Goal: Understand process/instructions: Learn how to perform a task or action

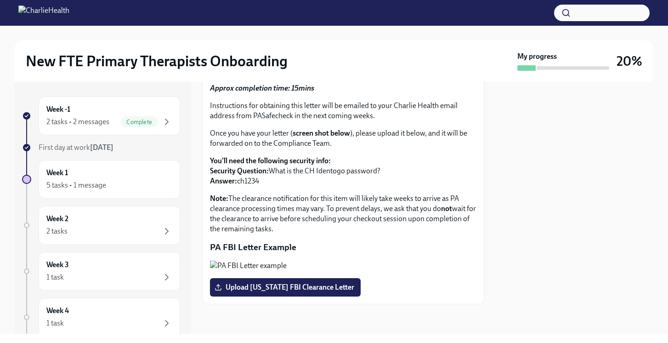
scroll to position [153, 0]
click at [127, 123] on span "Complete" at bounding box center [139, 122] width 37 height 7
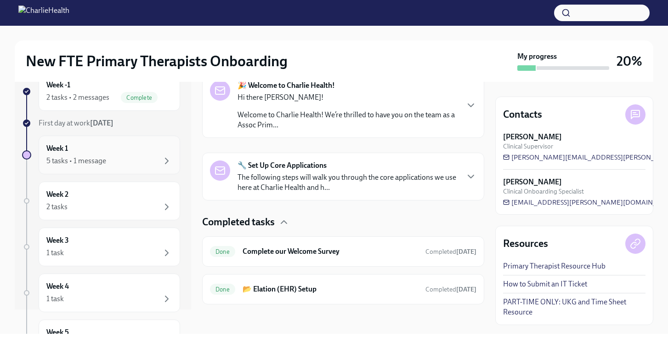
scroll to position [29, 0]
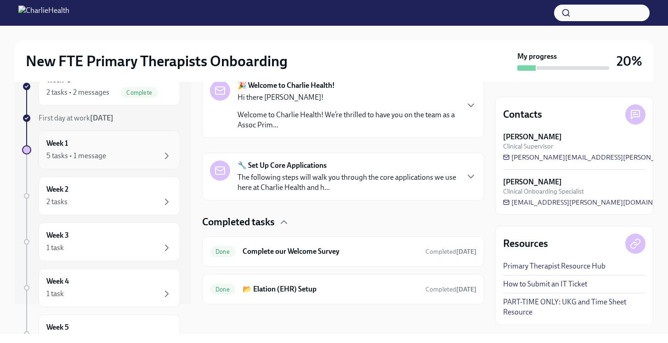
click at [95, 147] on div "Week 1 5 tasks • 1 message" at bounding box center [109, 149] width 126 height 23
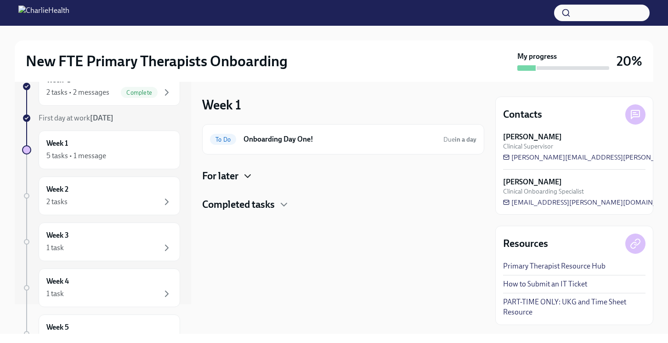
click at [252, 178] on icon "button" at bounding box center [247, 175] width 11 height 11
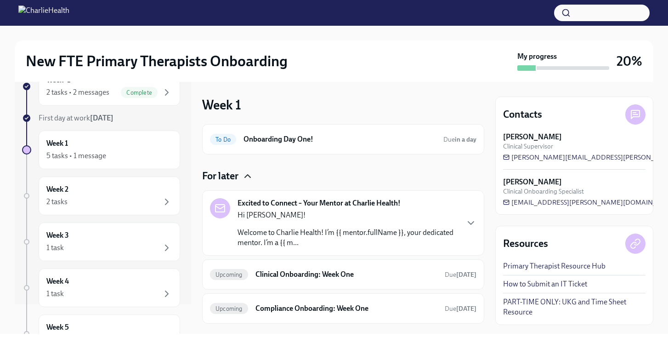
click at [269, 225] on div "Hi [PERSON_NAME]! Welcome to Charlie Health! I’m {{ mentor.fullName }}, your de…" at bounding box center [348, 229] width 221 height 38
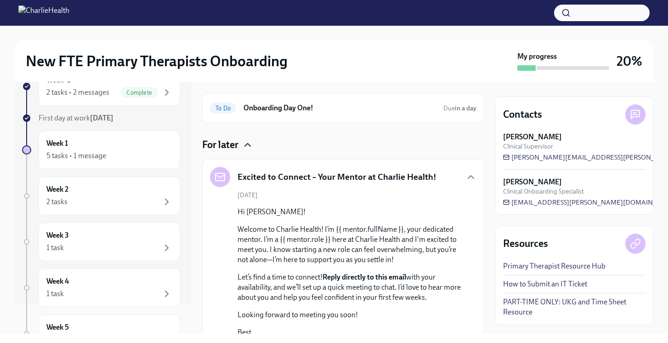
scroll to position [23, 0]
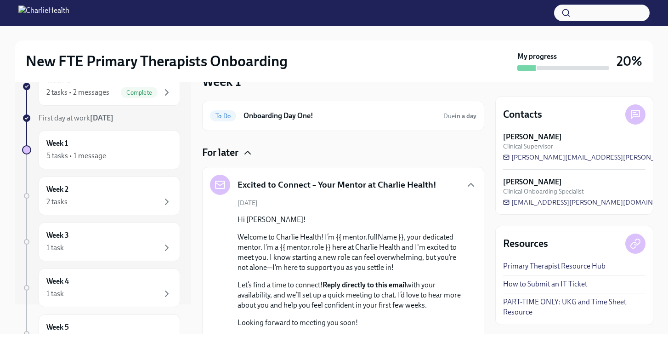
click at [271, 185] on h5 "Excited to Connect – Your Mentor at Charlie Health!" at bounding box center [337, 185] width 199 height 12
click at [229, 186] on div at bounding box center [220, 185] width 20 height 20
click at [473, 182] on icon "button" at bounding box center [470, 184] width 11 height 11
